Goal: Task Accomplishment & Management: Manage account settings

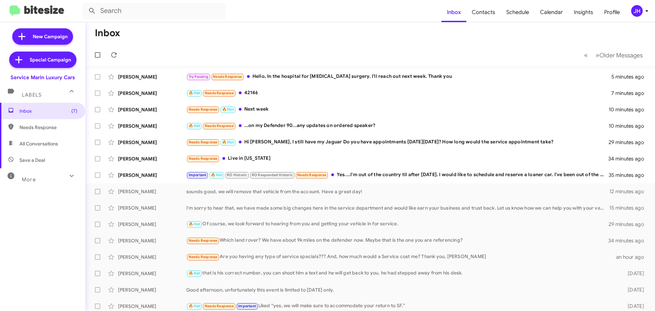
click at [647, 15] on span "JH" at bounding box center [640, 11] width 20 height 12
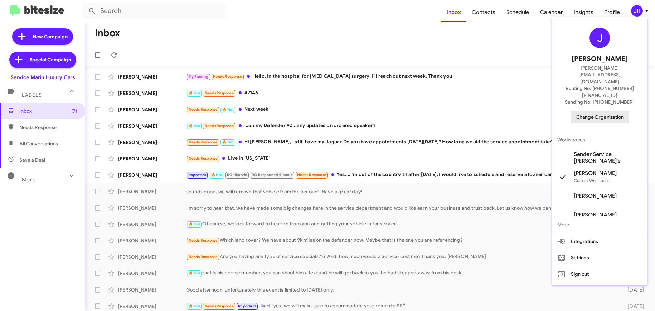
click at [587, 111] on span "Change Organization" at bounding box center [599, 117] width 47 height 12
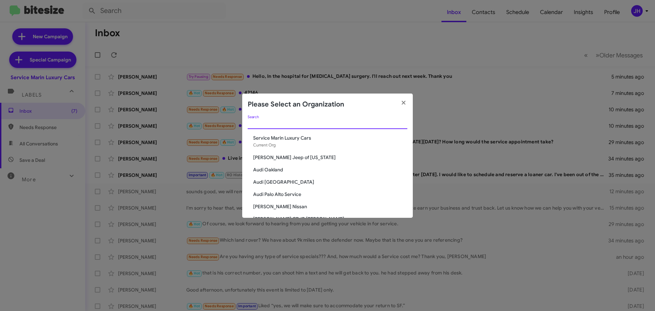
click at [267, 122] on input "Search" at bounding box center [328, 123] width 160 height 5
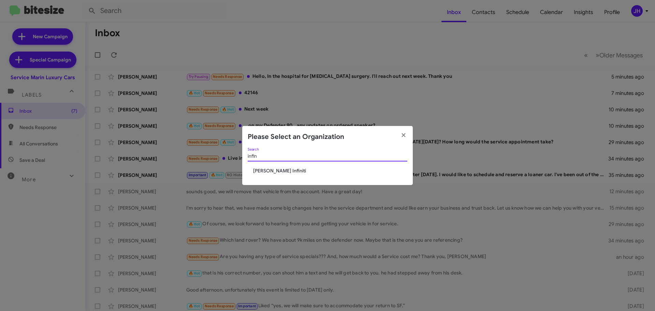
type input "infin"
click at [283, 169] on span "[PERSON_NAME] Infiniti" at bounding box center [330, 170] width 154 height 7
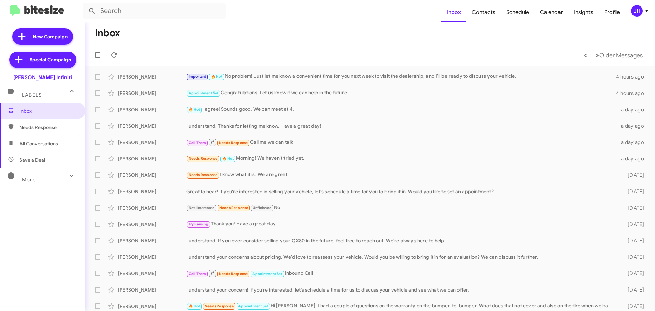
click at [641, 12] on div "JH" at bounding box center [637, 11] width 12 height 12
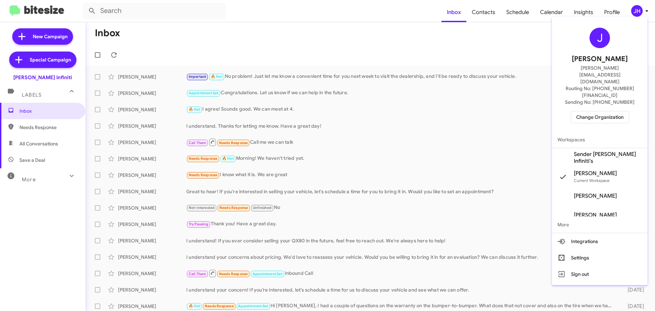
click at [591, 151] on span "Sender Ed Hicks Infiniti's" at bounding box center [608, 158] width 68 height 14
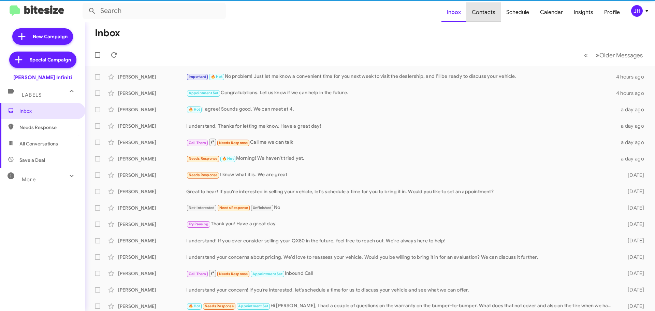
click at [487, 16] on span "Contacts" at bounding box center [483, 12] width 34 height 20
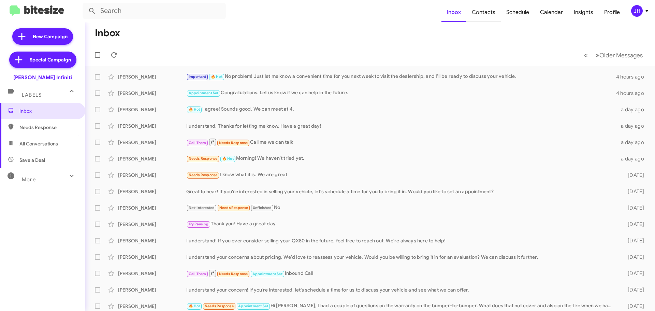
type input "in:groups"
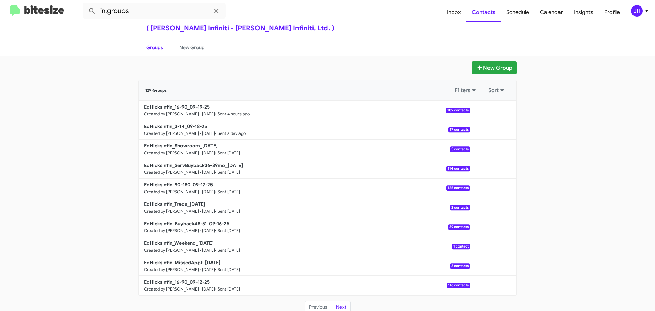
scroll to position [24, 0]
